Goal: Obtain resource: Download file/media

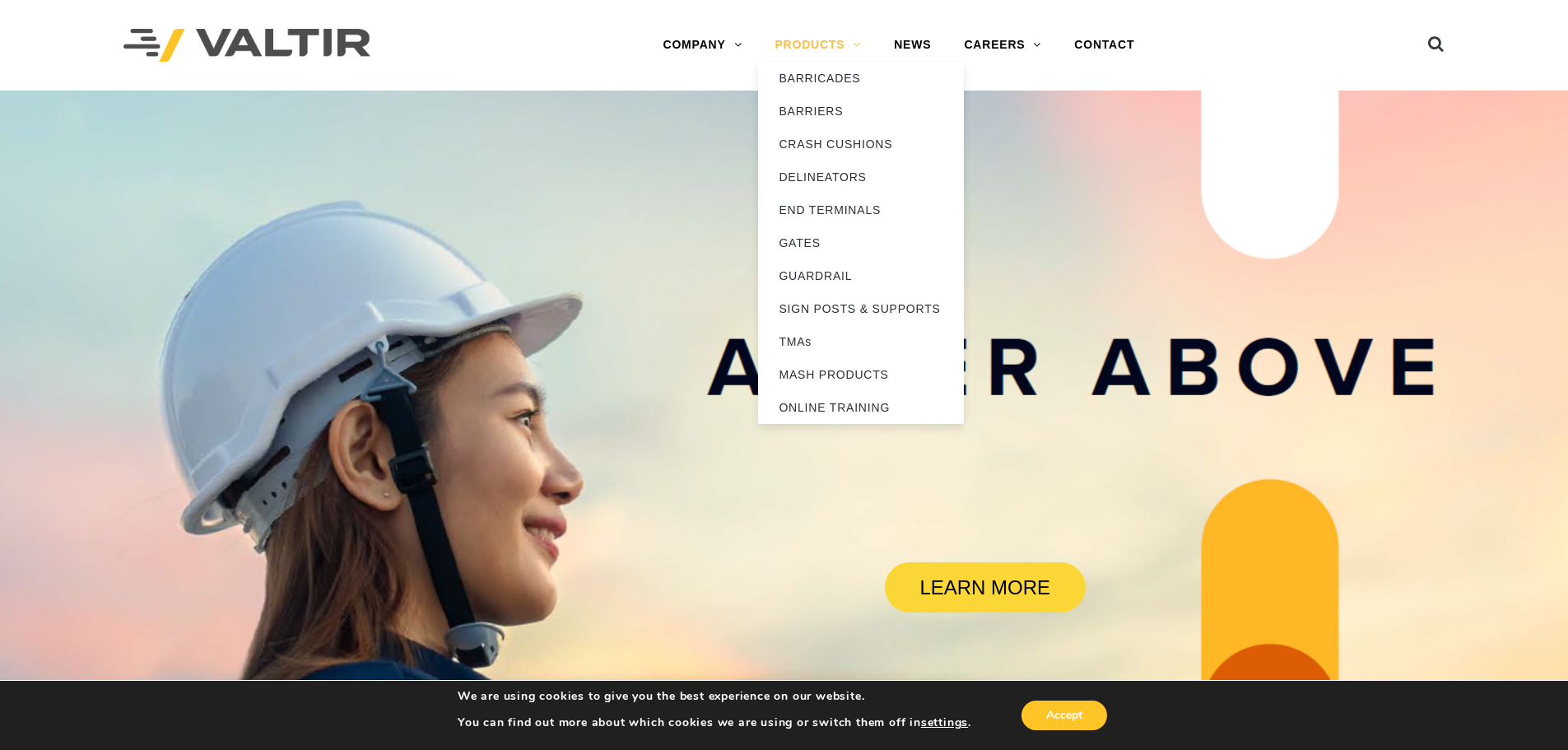
click at [803, 48] on link "PRODUCTS" at bounding box center [817, 45] width 119 height 33
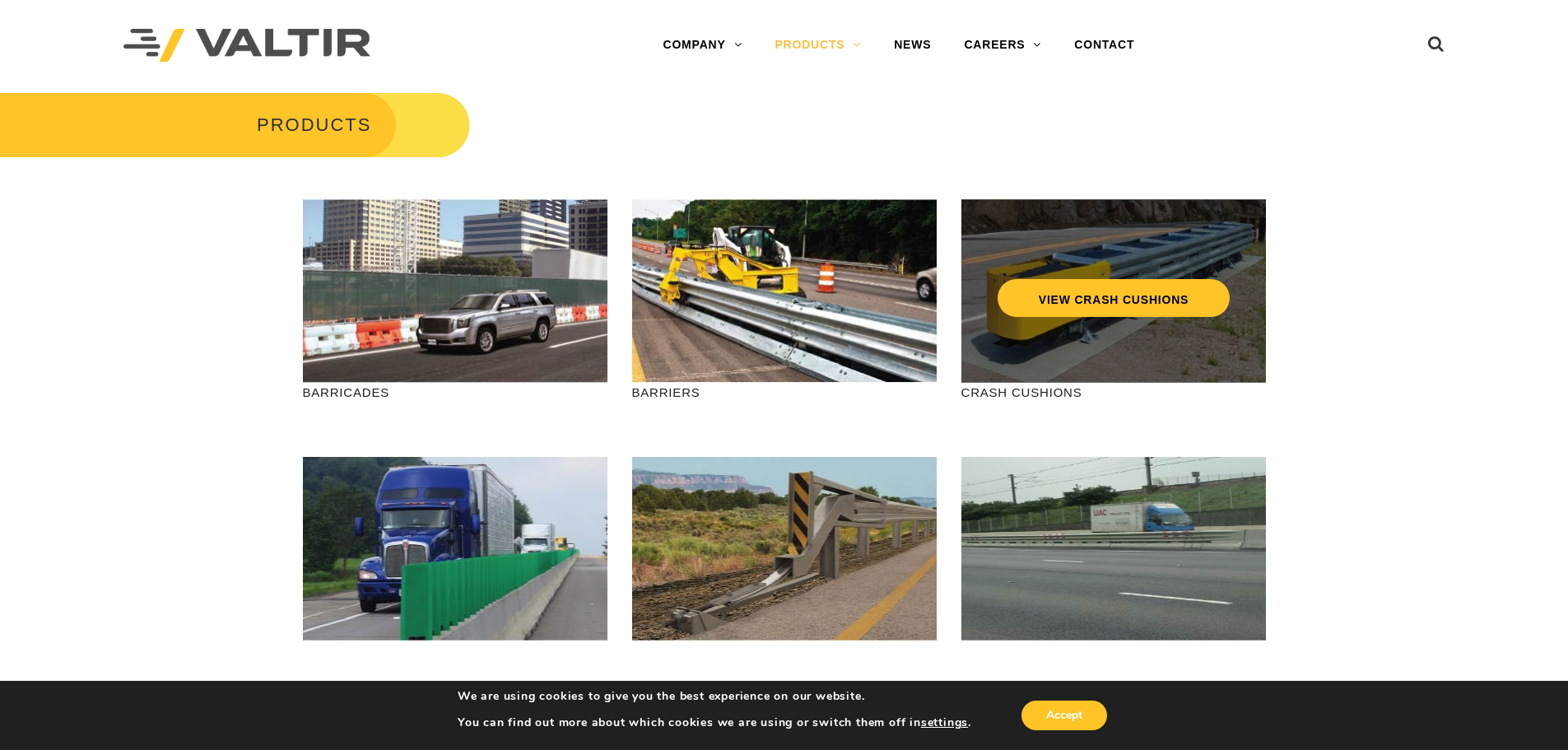
click at [1079, 346] on div "VIEW CRASH CUSHIONS" at bounding box center [1114, 291] width 304 height 184
click at [1067, 303] on link "VIEW CRASH CUSHIONS" at bounding box center [1112, 297] width 232 height 38
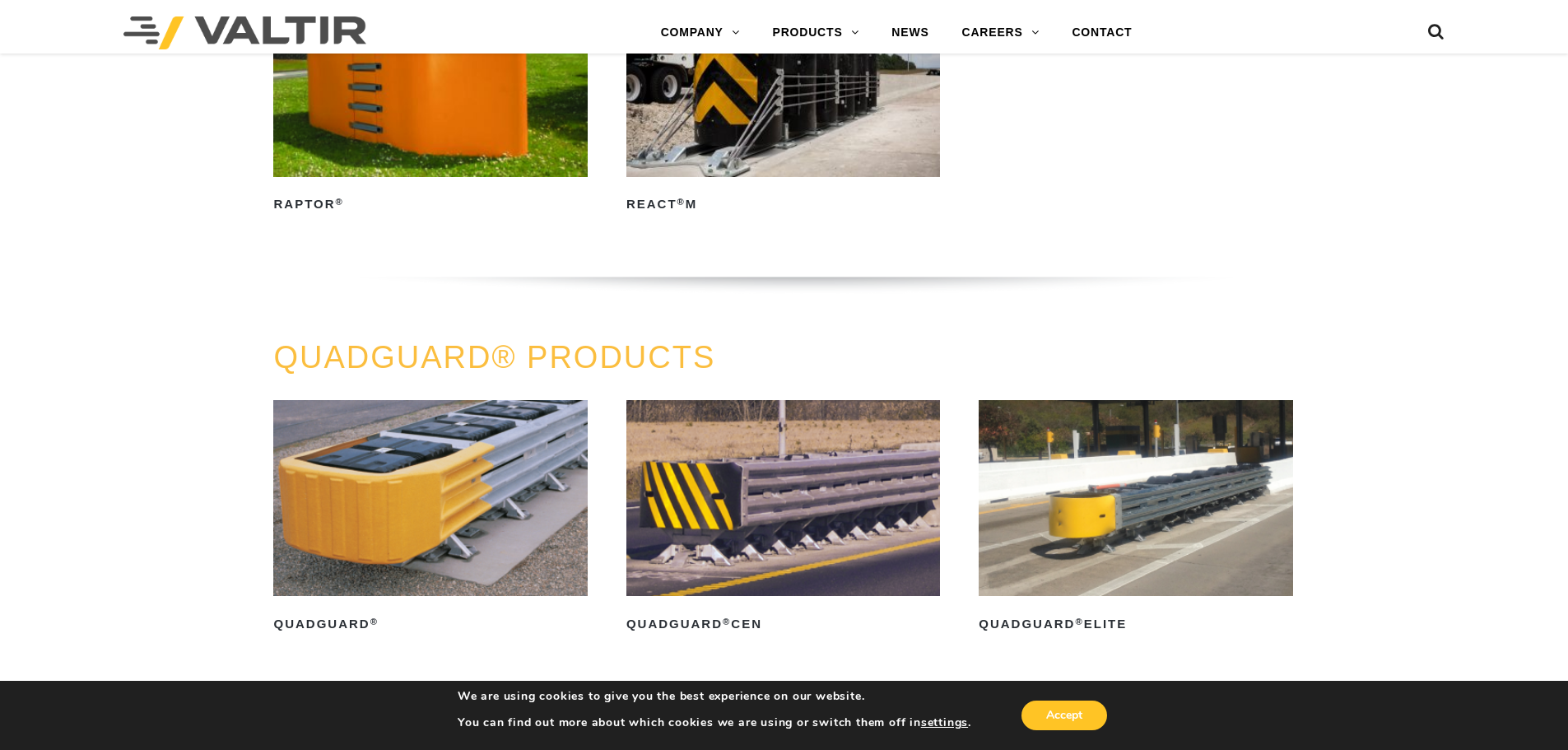
scroll to position [1152, 0]
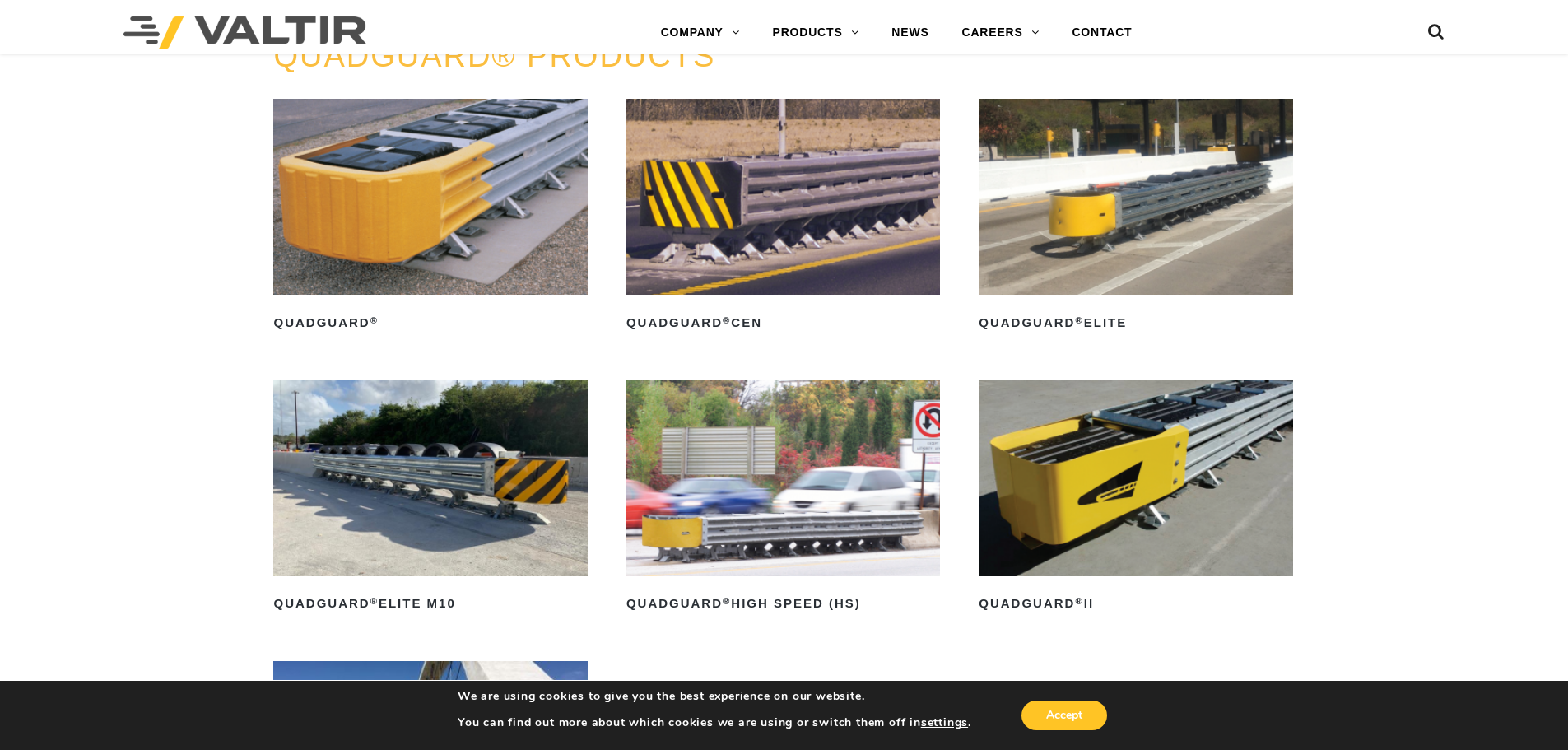
click at [428, 484] on img at bounding box center [430, 477] width 314 height 195
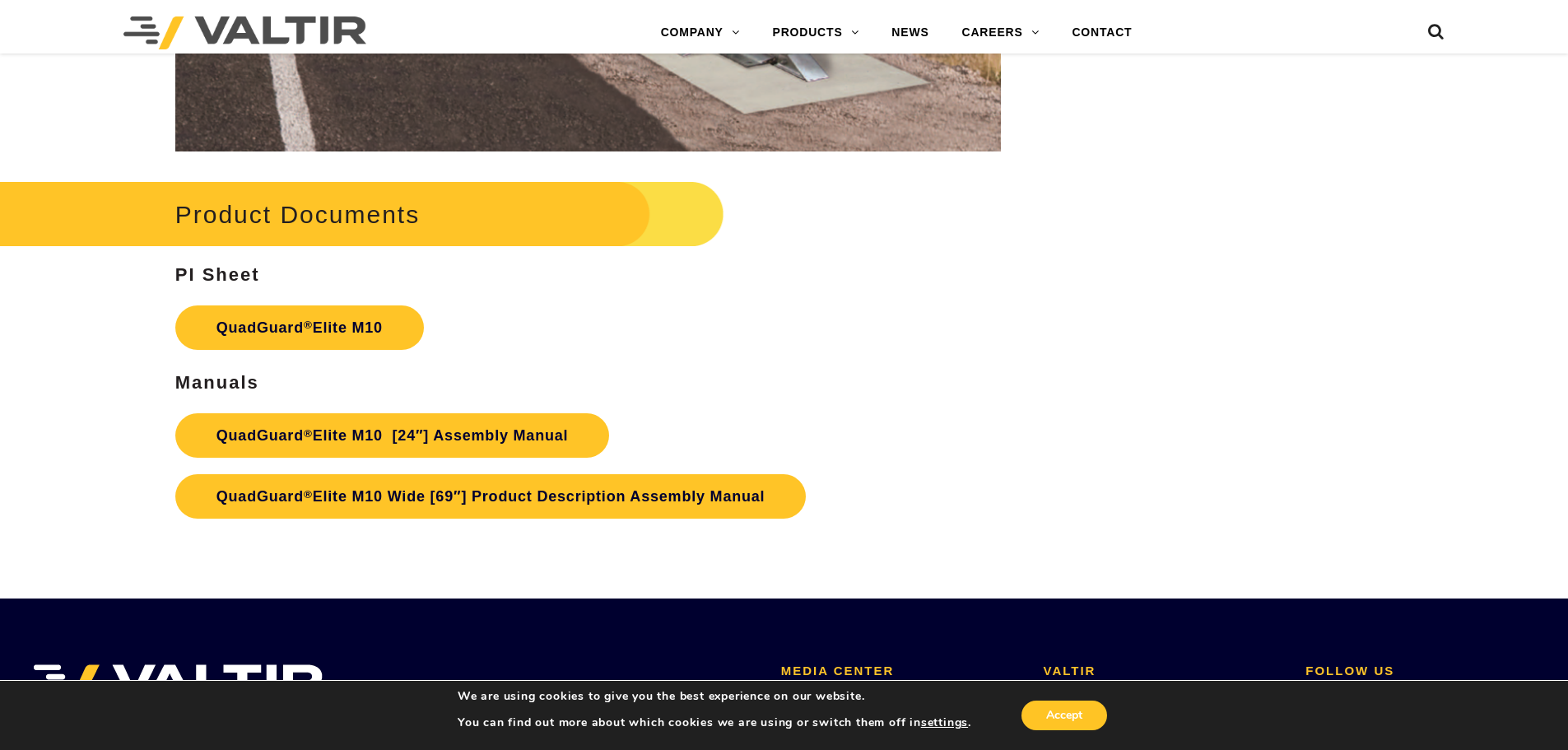
scroll to position [8726, 0]
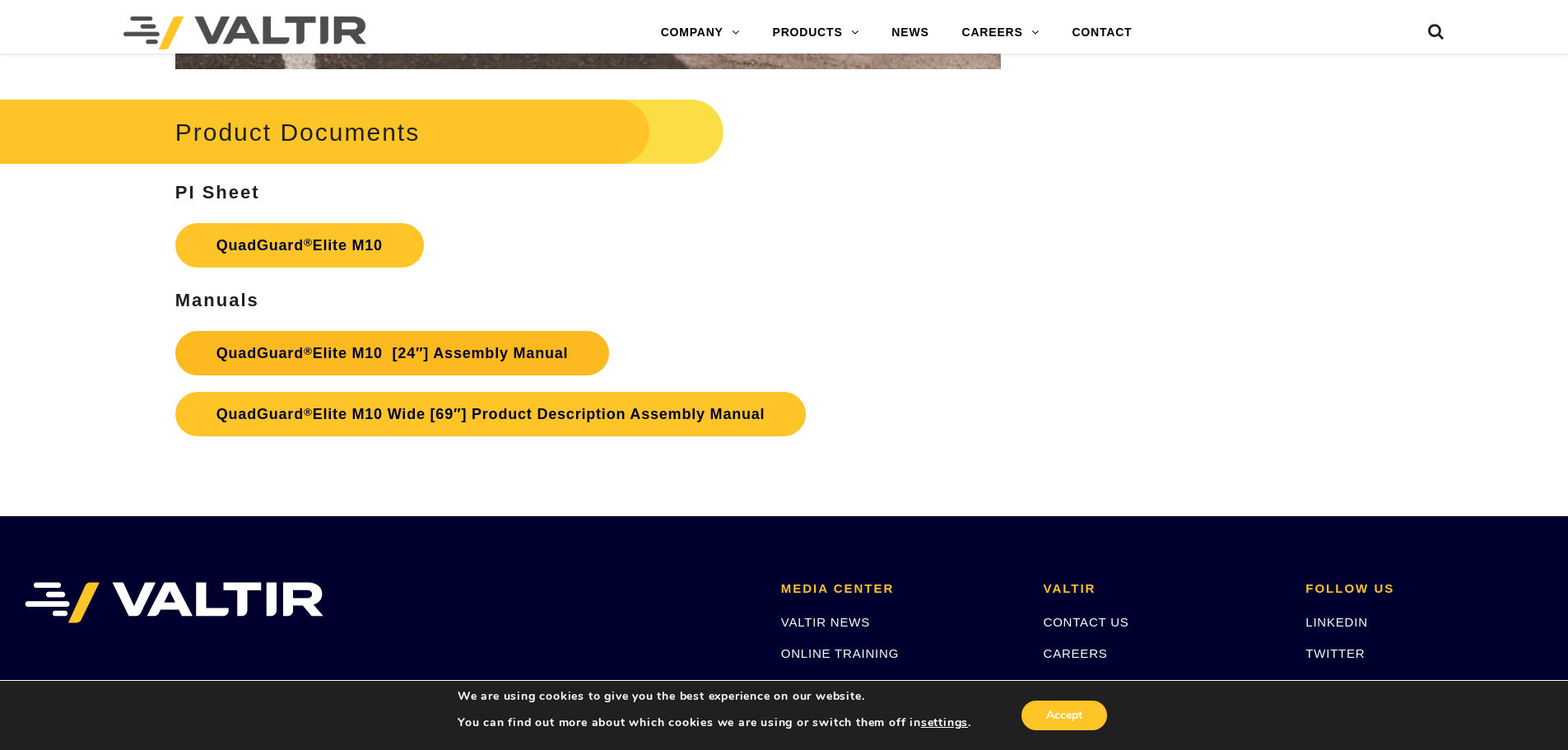
click at [457, 360] on link "QuadGuard ® Elite M10 [24″] Assembly Manual" at bounding box center [392, 353] width 434 height 44
